Goal: Find specific page/section: Find specific page/section

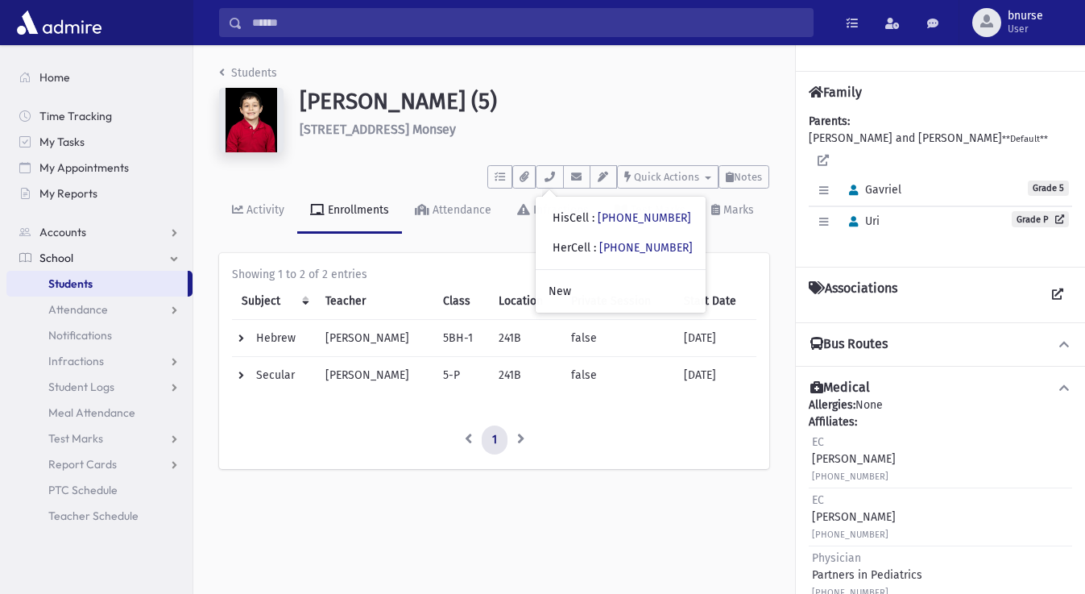
click at [123, 284] on link "Students" at bounding box center [96, 284] width 181 height 26
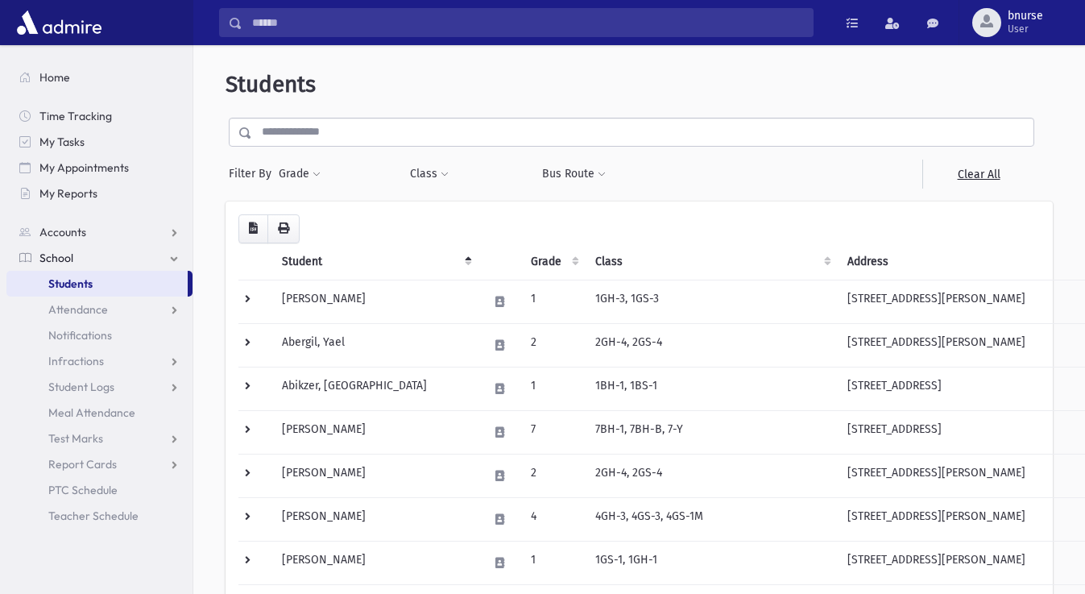
click at [82, 292] on link "Students" at bounding box center [96, 284] width 181 height 26
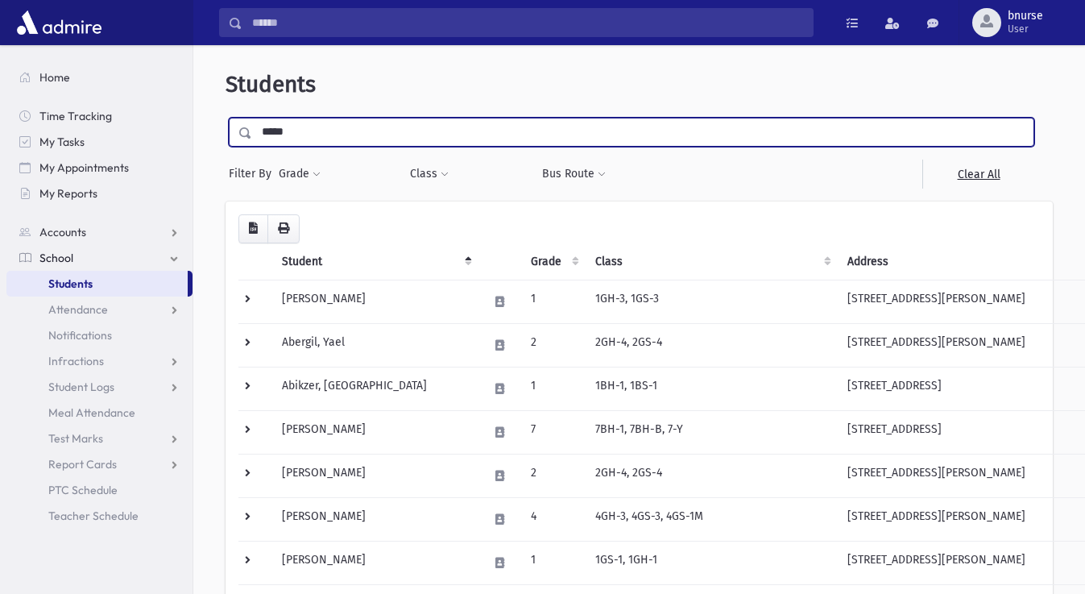
type input "*****"
click at [226, 118] on input "submit" at bounding box center [248, 129] width 45 height 22
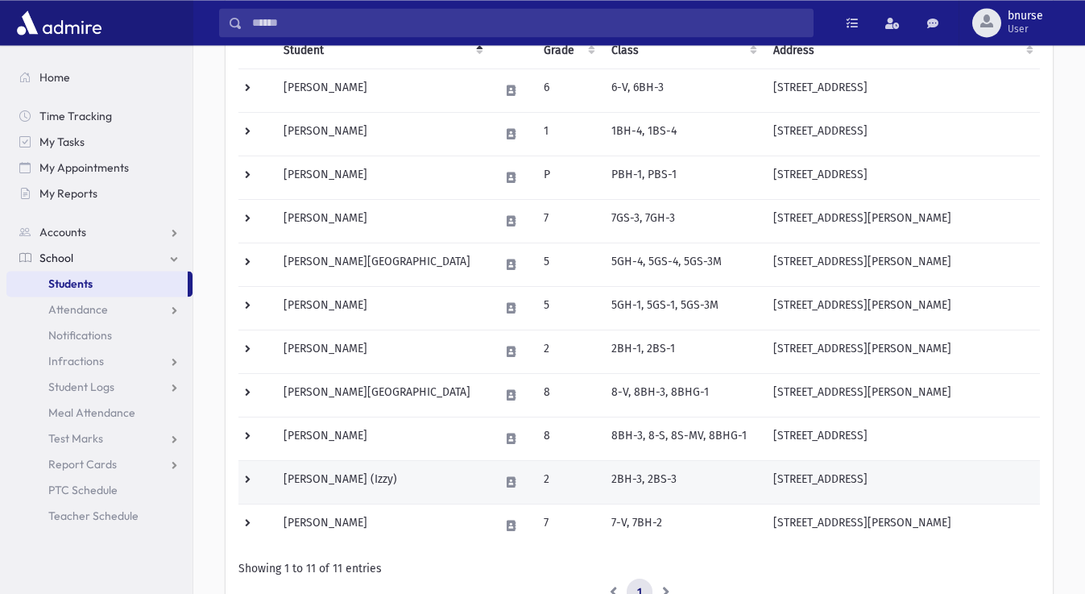
scroll to position [247, 0]
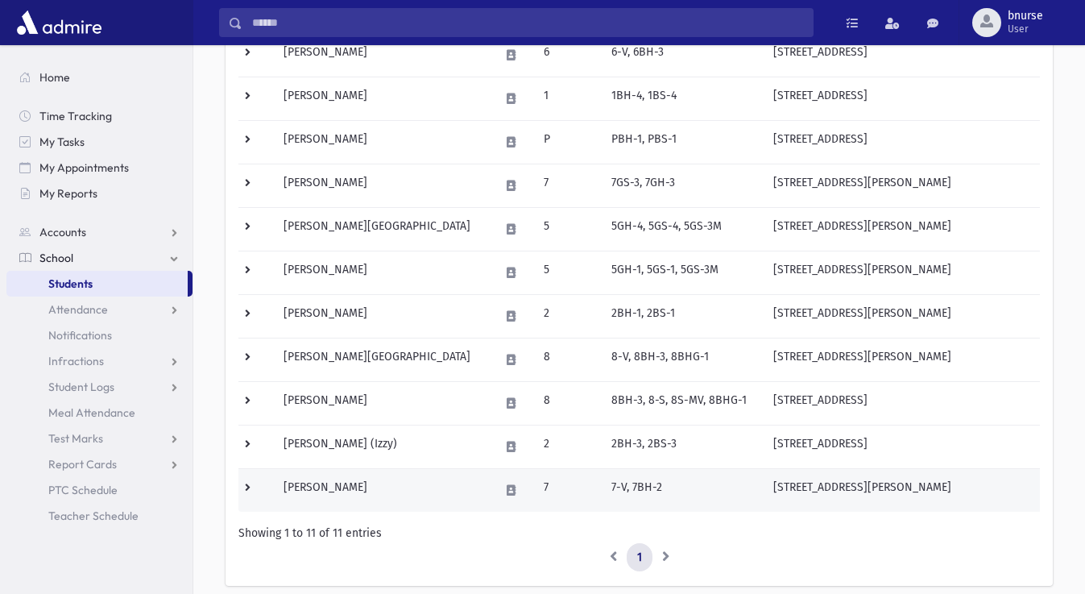
click at [346, 487] on td "[PERSON_NAME]" at bounding box center [382, 490] width 216 height 44
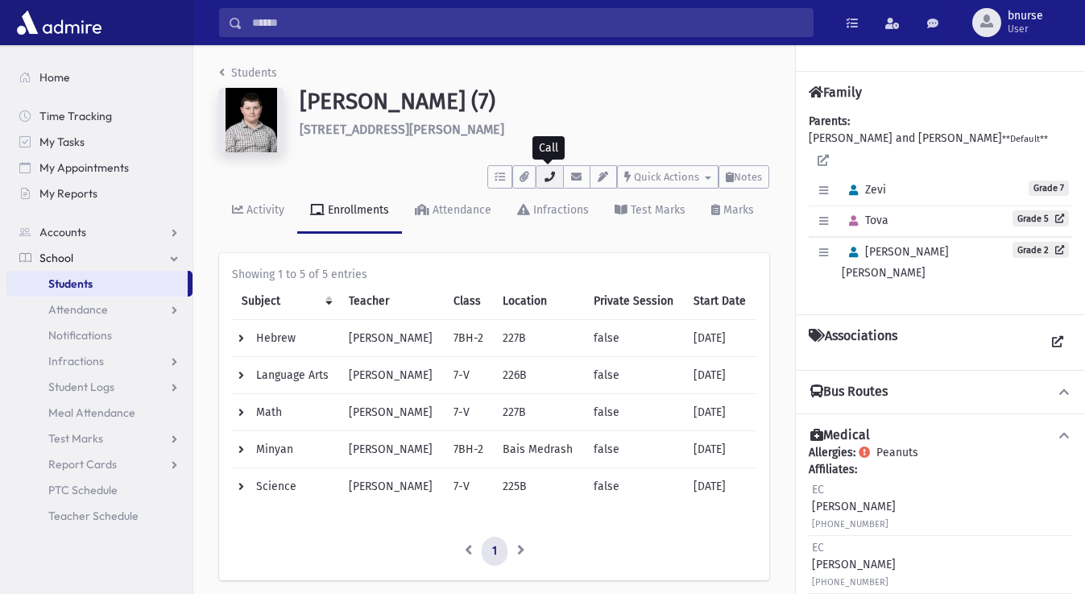
click at [543, 175] on icon "button" at bounding box center [549, 177] width 13 height 10
